Goal: Use online tool/utility

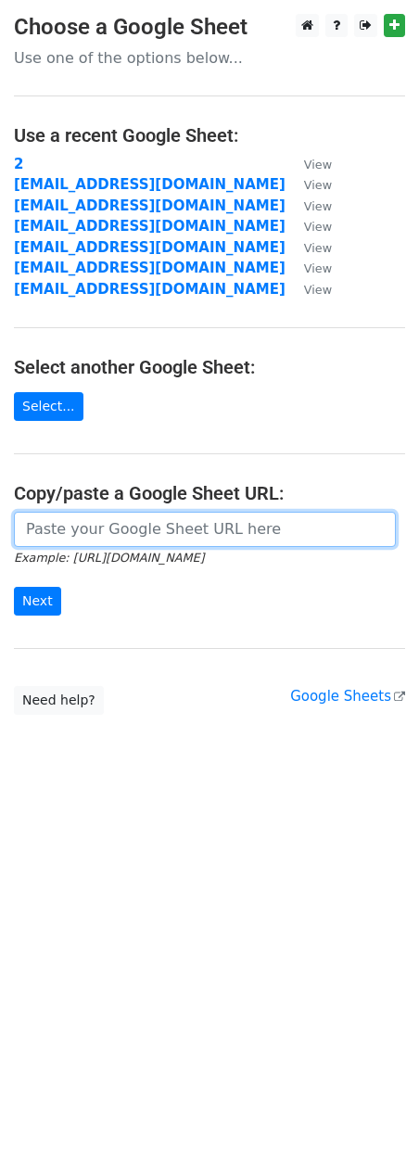
click at [134, 517] on input "url" at bounding box center [205, 529] width 382 height 35
paste input "[URL][DOMAIN_NAME]"
type input "[URL][DOMAIN_NAME]"
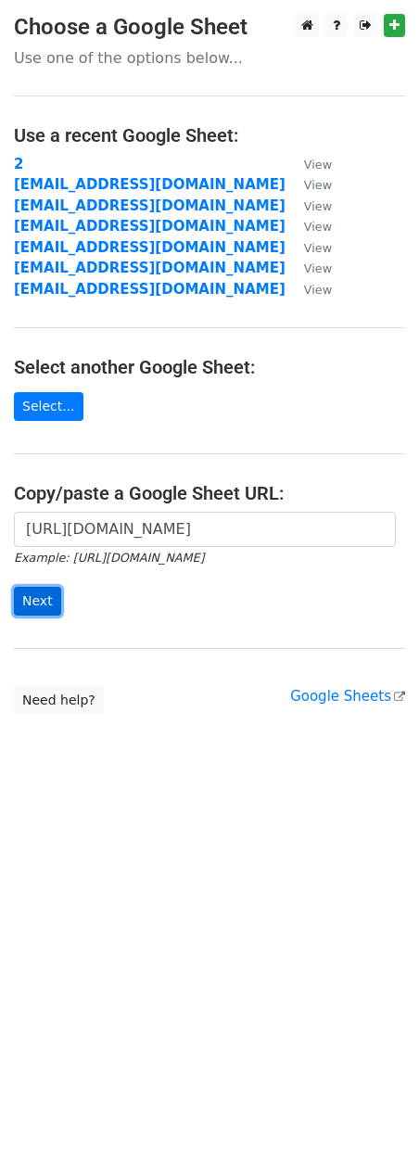
scroll to position [0, 0]
click at [26, 587] on input "Next" at bounding box center [37, 601] width 47 height 29
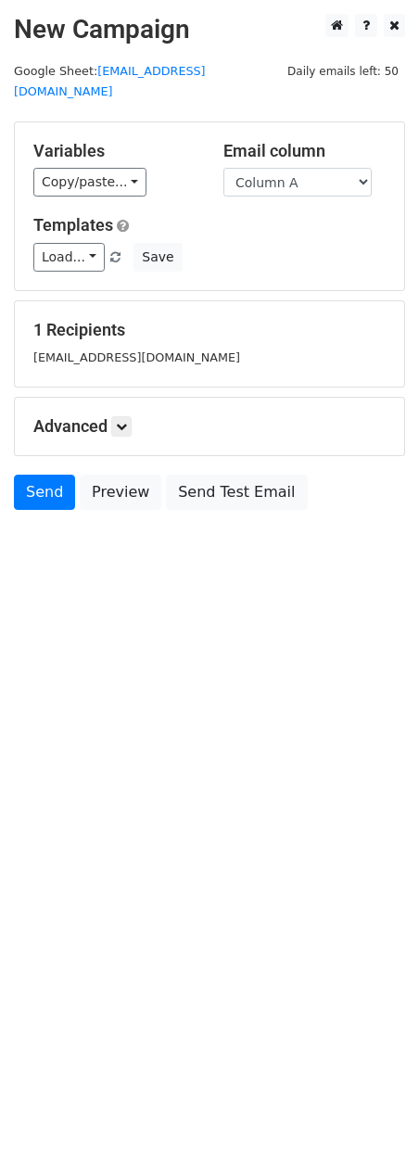
click at [122, 417] on div "Advanced Tracking Track Opens UTM Codes Track Clicks Filters Only include sprea…" at bounding box center [209, 426] width 389 height 57
click at [124, 416] on link at bounding box center [121, 426] width 20 height 20
